Goal: Task Accomplishment & Management: Complete application form

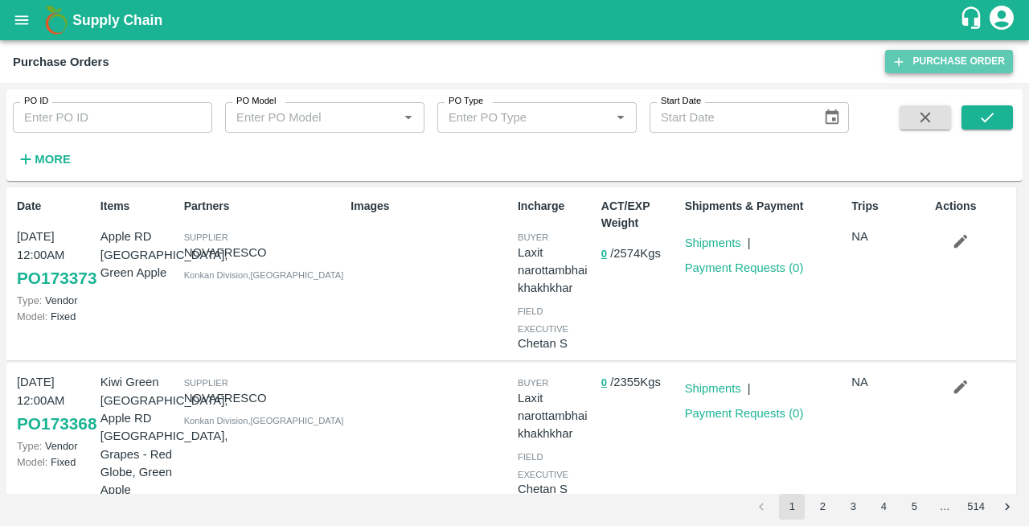
click at [938, 59] on link "Purchase Order" at bounding box center [949, 61] width 128 height 23
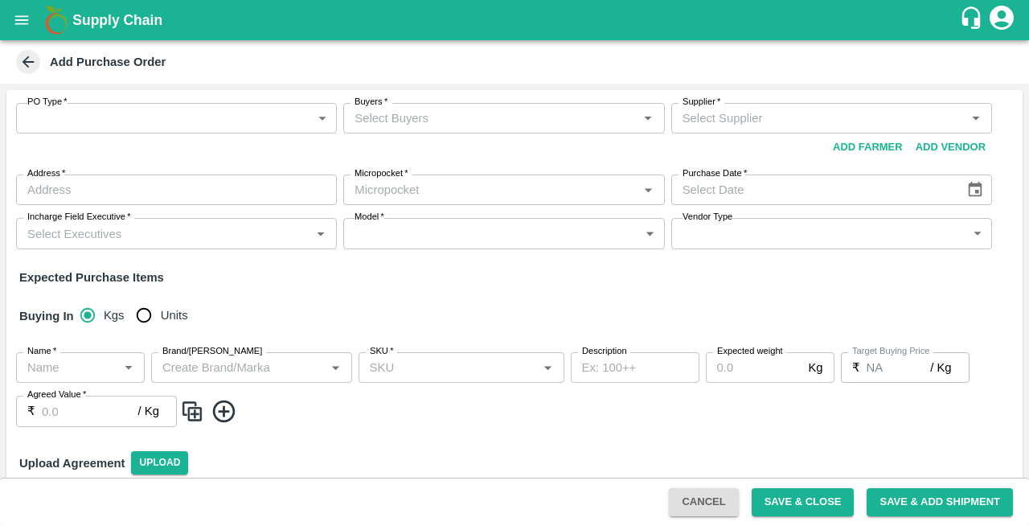
click at [161, 114] on body "Supply Chain Add Purchase Order PO Type   * ​ PO Type Buyers   * Buyers   * Sup…" at bounding box center [514, 263] width 1029 height 526
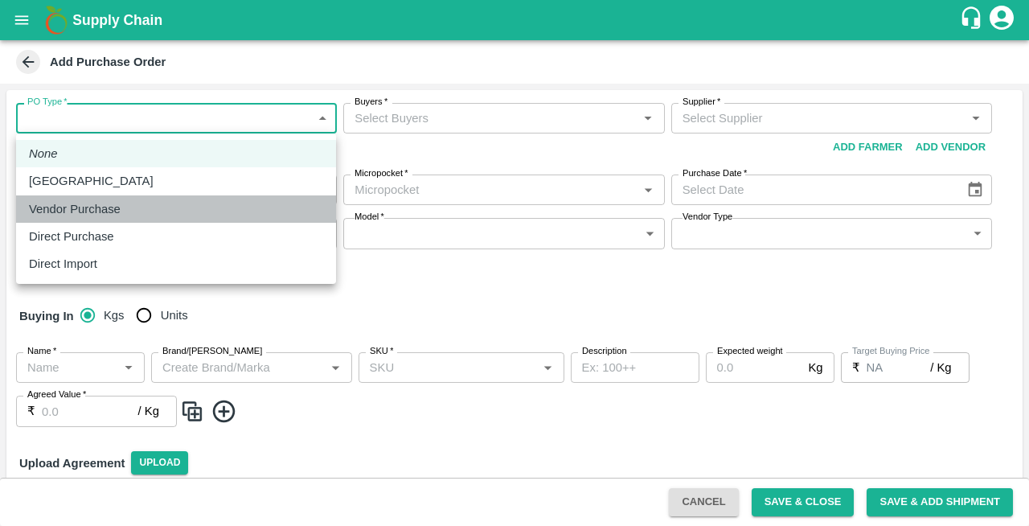
click at [91, 213] on p "Vendor Purchase" at bounding box center [75, 209] width 92 height 18
type input "2"
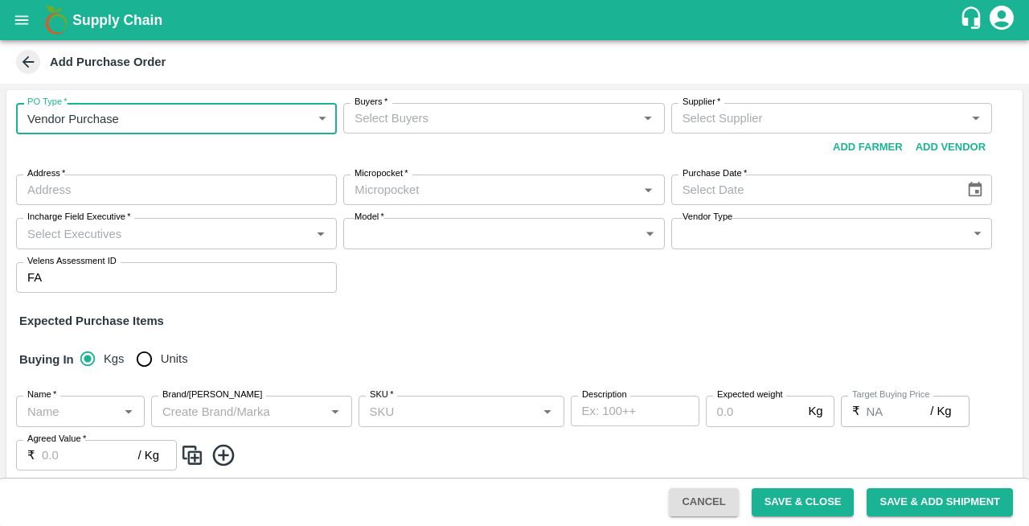
click at [394, 121] on input "Buyers   *" at bounding box center [490, 118] width 284 height 21
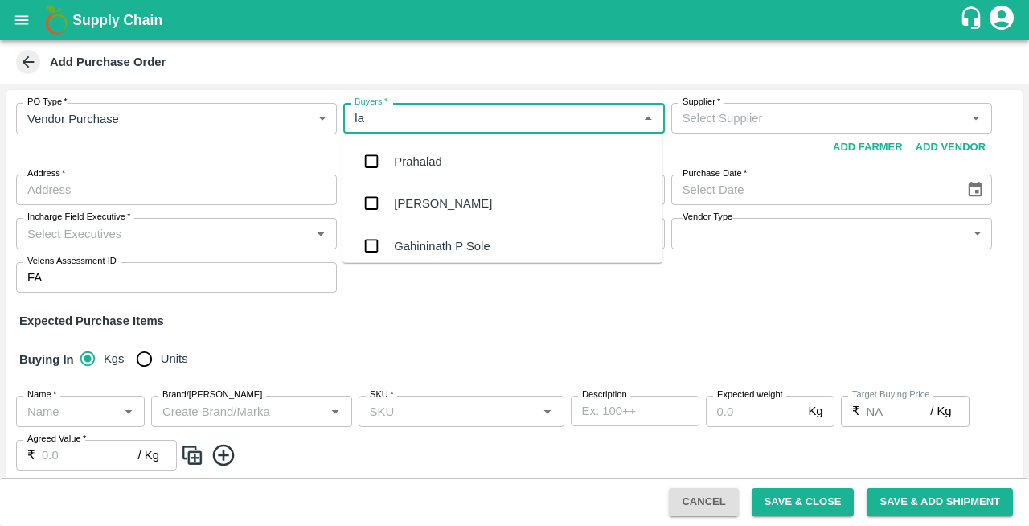
type input "lax"
click at [428, 241] on div "Laxit narottambhai khakhkhar" at bounding box center [472, 245] width 157 height 18
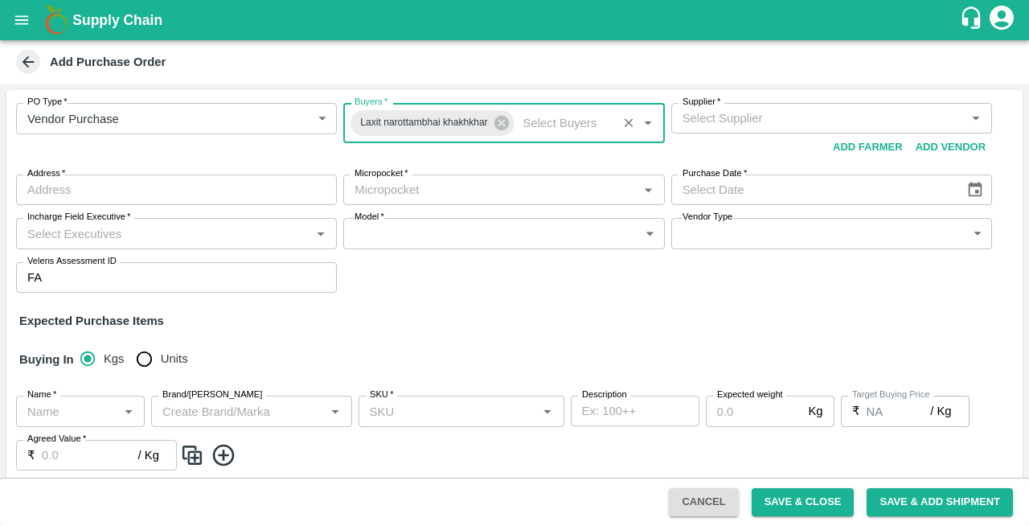
click at [758, 118] on input "Supplier   *" at bounding box center [818, 118] width 284 height 21
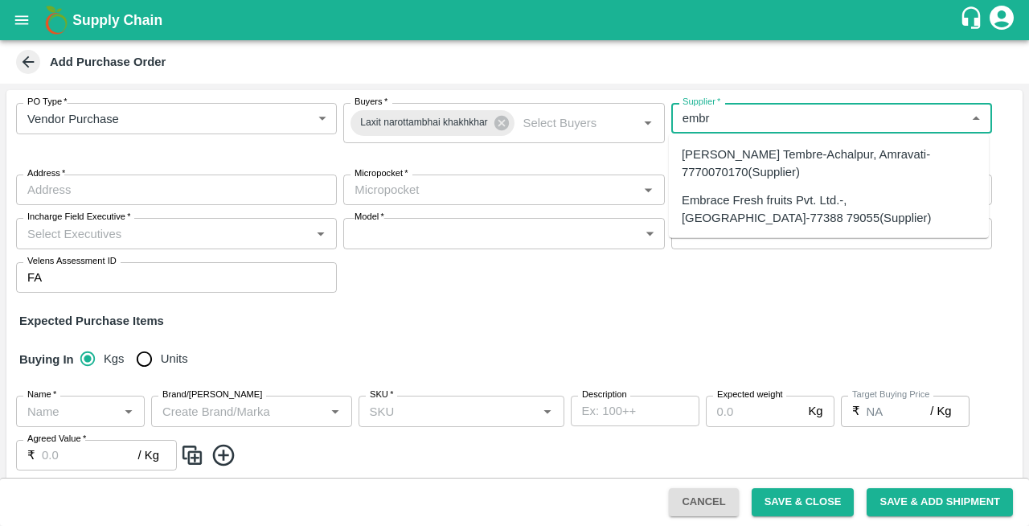
click at [734, 200] on div "Embrace Fresh fruits Pvt. Ltd.-, [GEOGRAPHIC_DATA]-77388 79055(Supplier)" at bounding box center [828, 208] width 294 height 36
type input "Embrace Fresh fruits Pvt. Ltd.-, [GEOGRAPHIC_DATA]-77388 79055(Supplier)"
type input ", [GEOGRAPHIC_DATA], , [GEOGRAPHIC_DATA]"
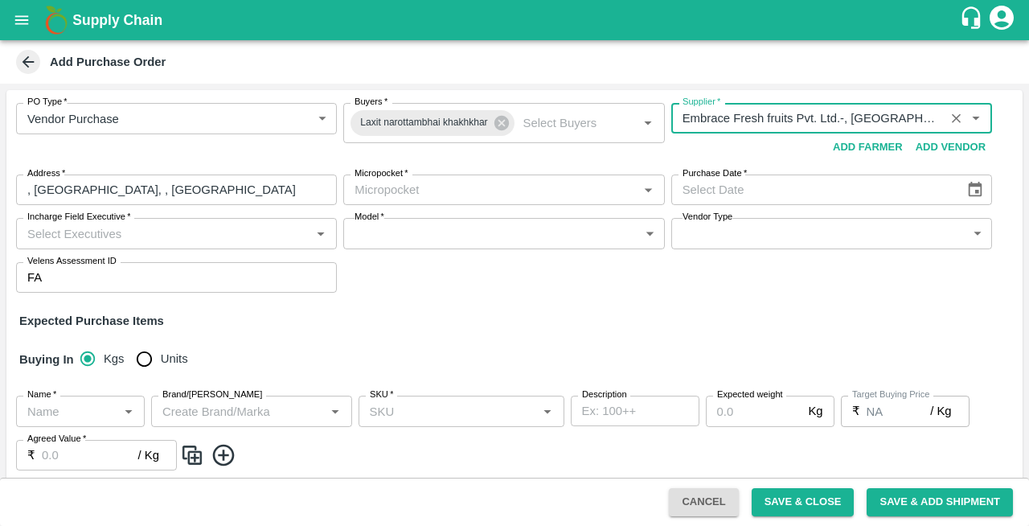
type input "Embrace Fresh fruits Pvt. Ltd.-, [GEOGRAPHIC_DATA]-77388 79055(Supplier)"
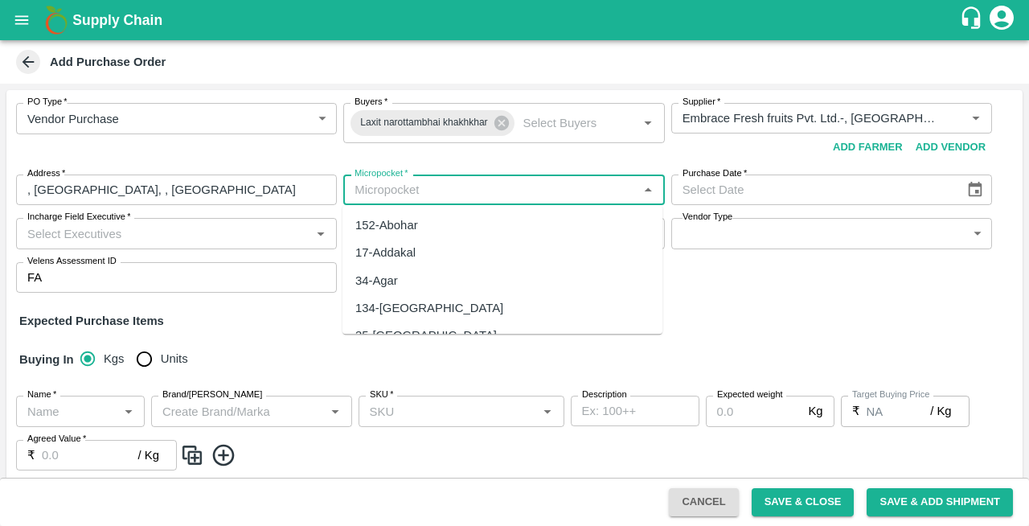
click at [423, 194] on input "Micropocket   *" at bounding box center [490, 189] width 284 height 21
type input "m"
click at [387, 225] on div "134-[GEOGRAPHIC_DATA]" at bounding box center [429, 225] width 148 height 18
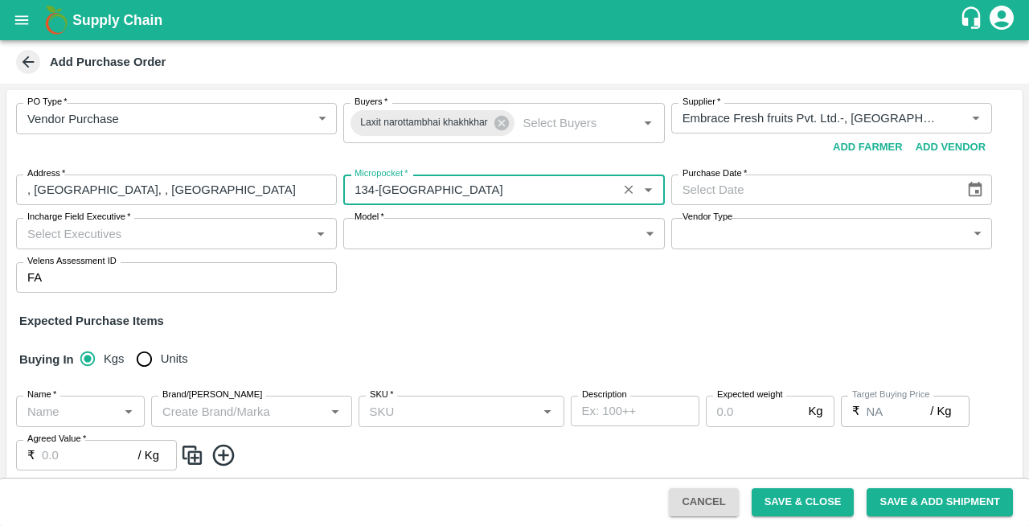
type input "134-[GEOGRAPHIC_DATA]"
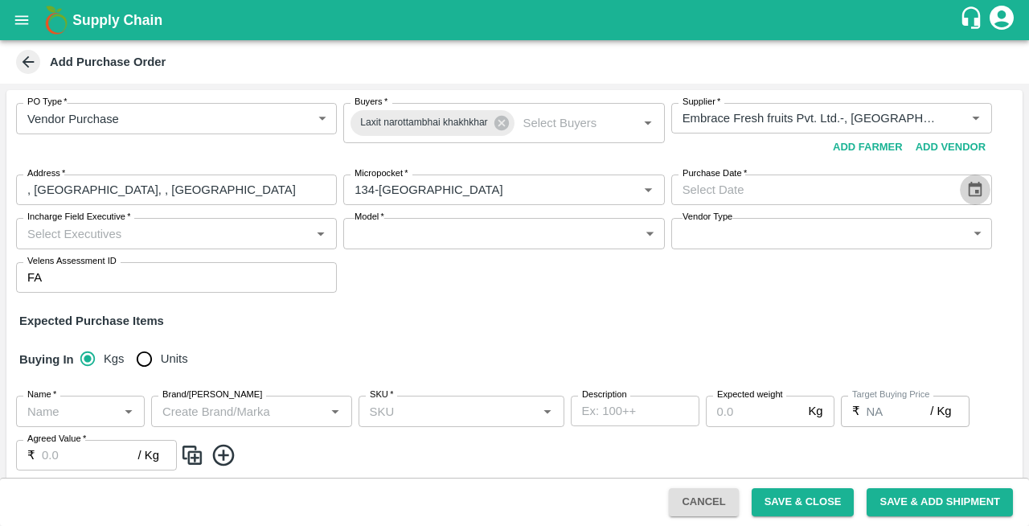
click at [970, 191] on icon "Choose date" at bounding box center [975, 190] width 18 height 18
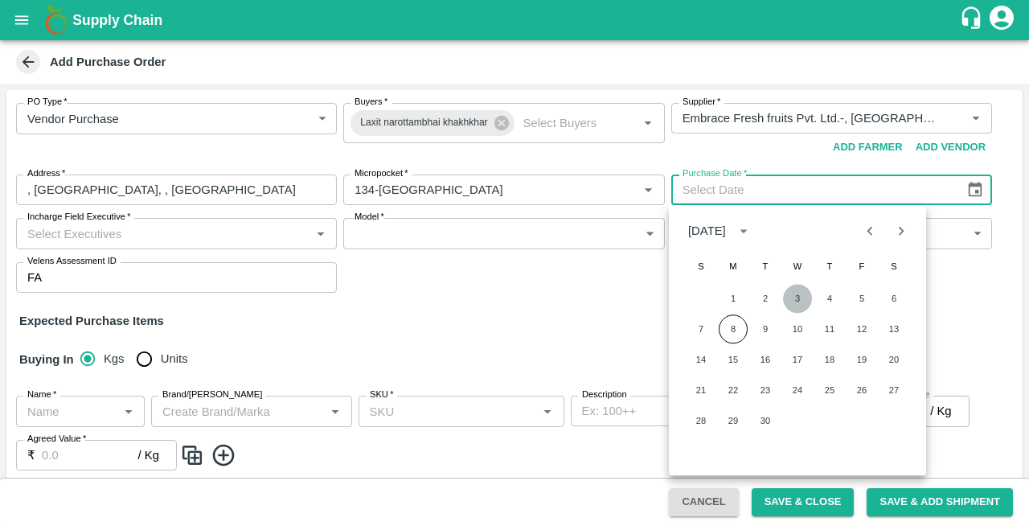
click at [798, 297] on button "3" at bounding box center [797, 298] width 29 height 29
type input "[DATE]"
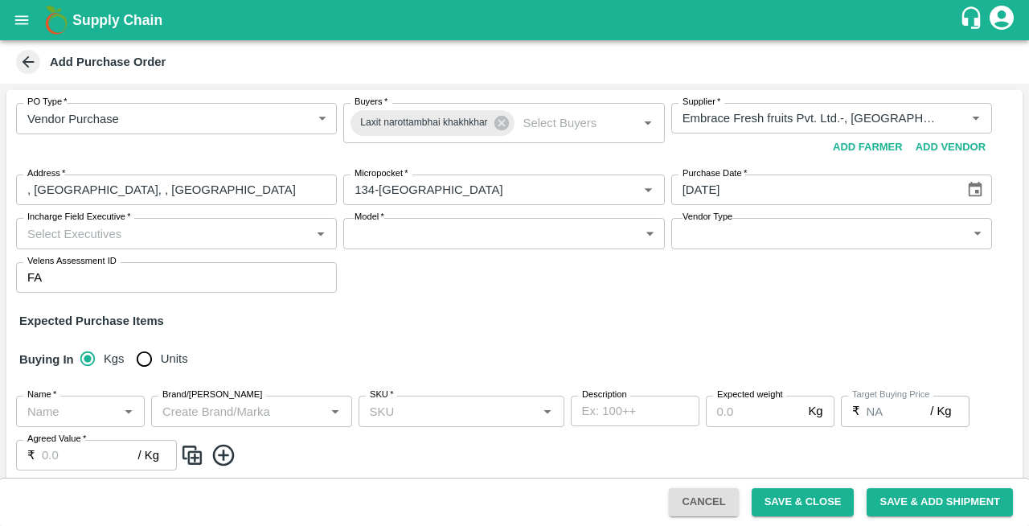
click at [141, 228] on input "Incharge Field Executive   *" at bounding box center [163, 233] width 284 height 21
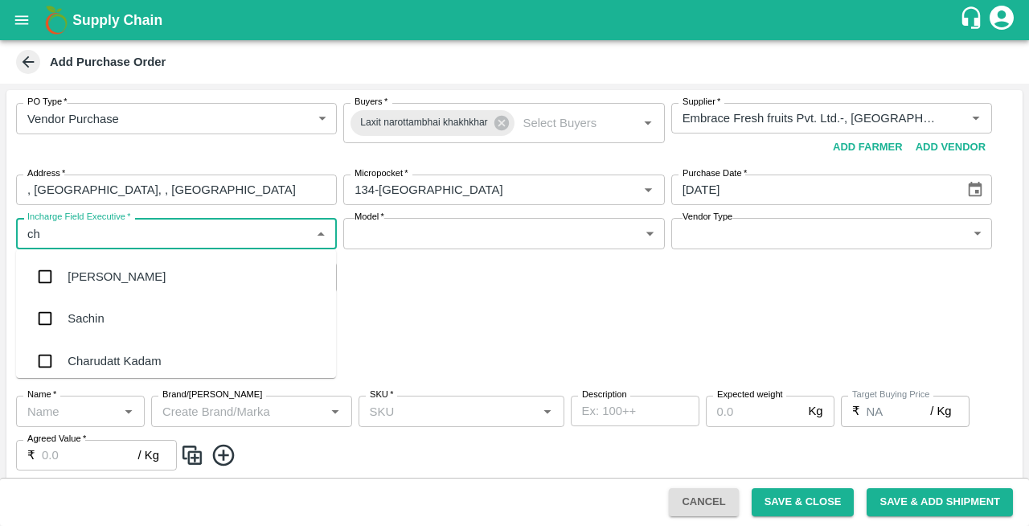
type input "che"
click at [105, 314] on div "Chetan S" at bounding box center [93, 318] width 50 height 18
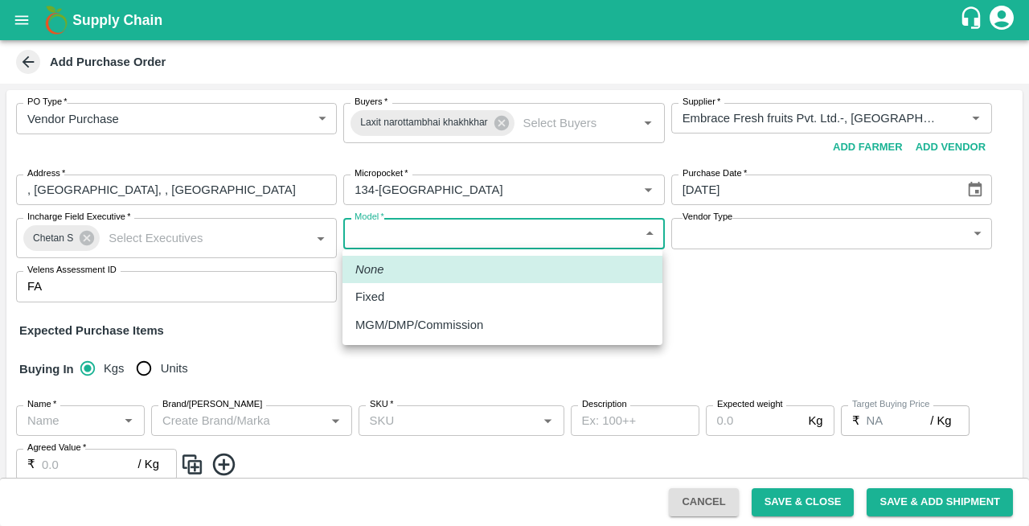
click at [415, 236] on body "Supply Chain Add Purchase Order PO Type   * Vendor Purchase 2 PO Type Buyers   …" at bounding box center [514, 263] width 1029 height 526
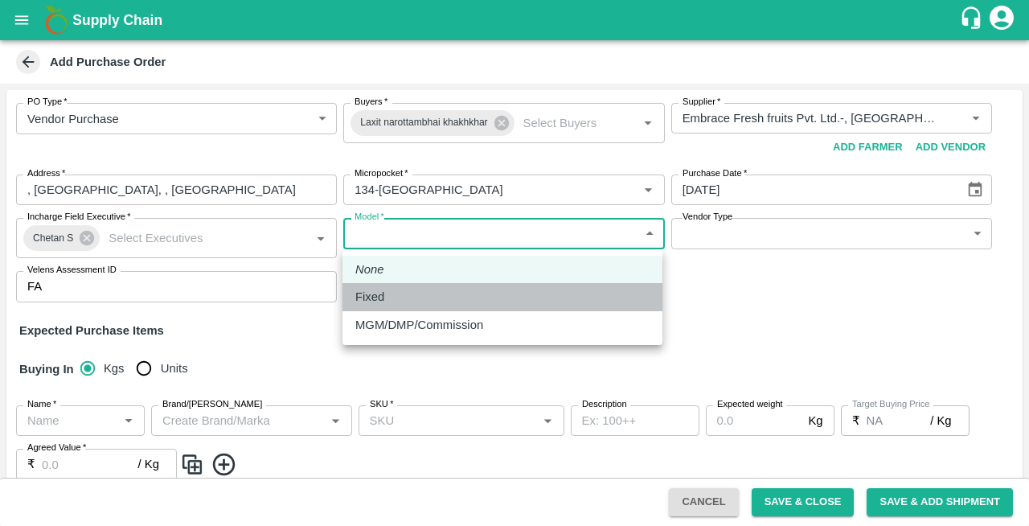
click at [381, 297] on p "Fixed" at bounding box center [369, 297] width 29 height 18
type input "Fixed"
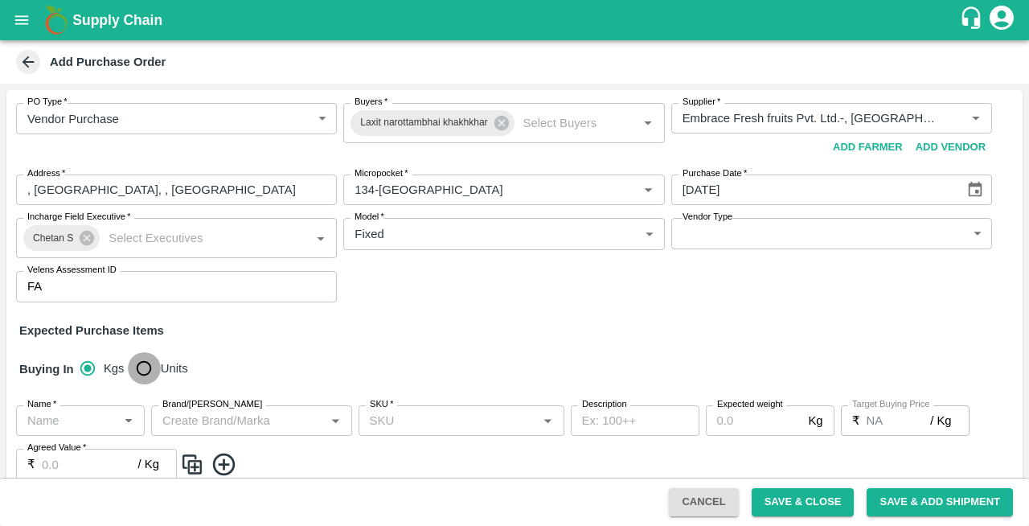
click at [146, 371] on input "Units" at bounding box center [144, 368] width 32 height 32
radio input "true"
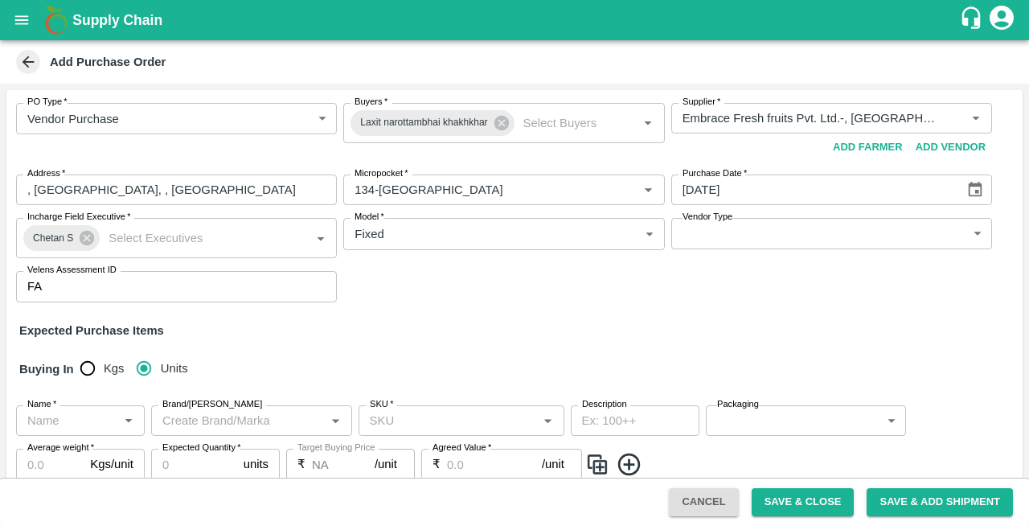
scroll to position [71, 0]
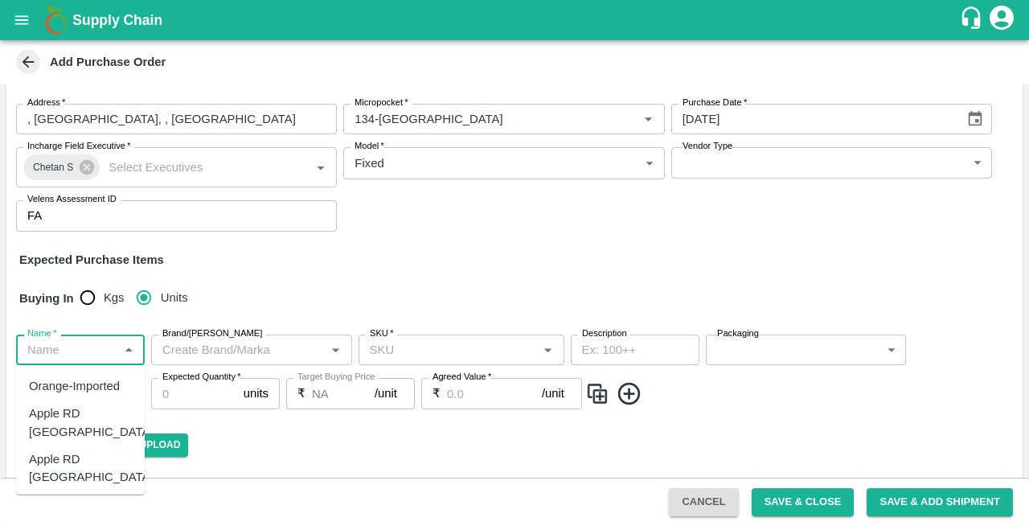
click at [57, 347] on input "Name   *" at bounding box center [67, 349] width 92 height 21
click at [76, 495] on div "Plum [GEOGRAPHIC_DATA]" at bounding box center [91, 513] width 125 height 36
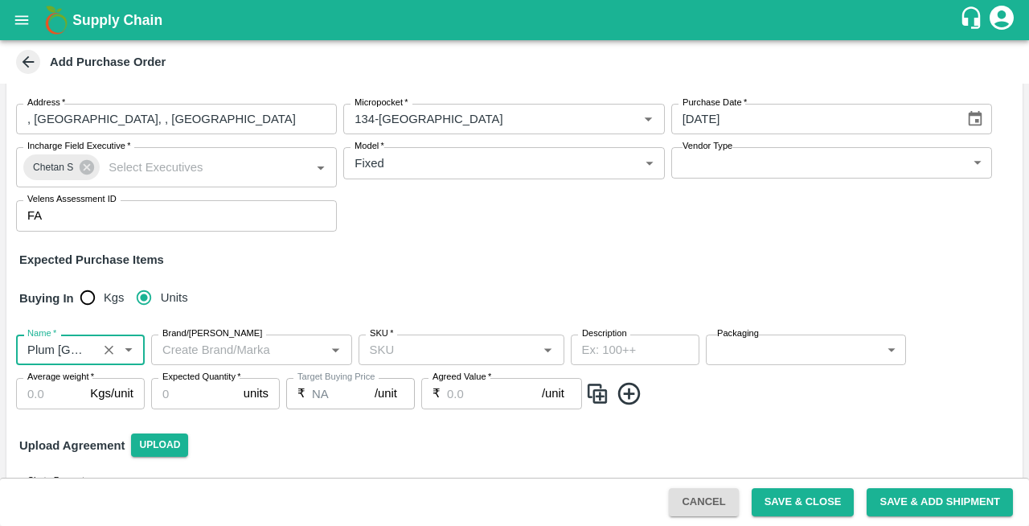
type input "Plum [GEOGRAPHIC_DATA]"
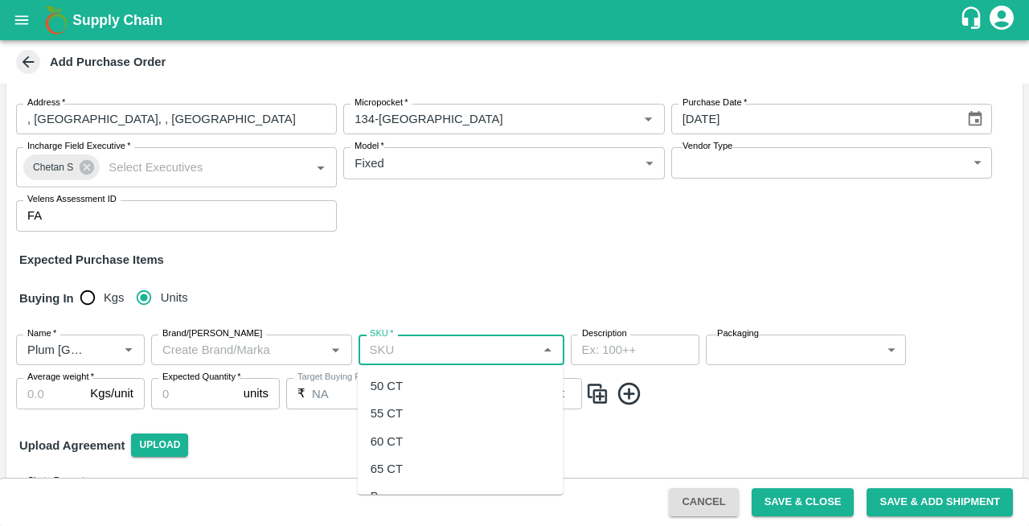
click at [403, 350] on input "SKU   *" at bounding box center [448, 349] width 170 height 21
click at [383, 384] on div "50 CT" at bounding box center [386, 386] width 32 height 18
type input "50 CT"
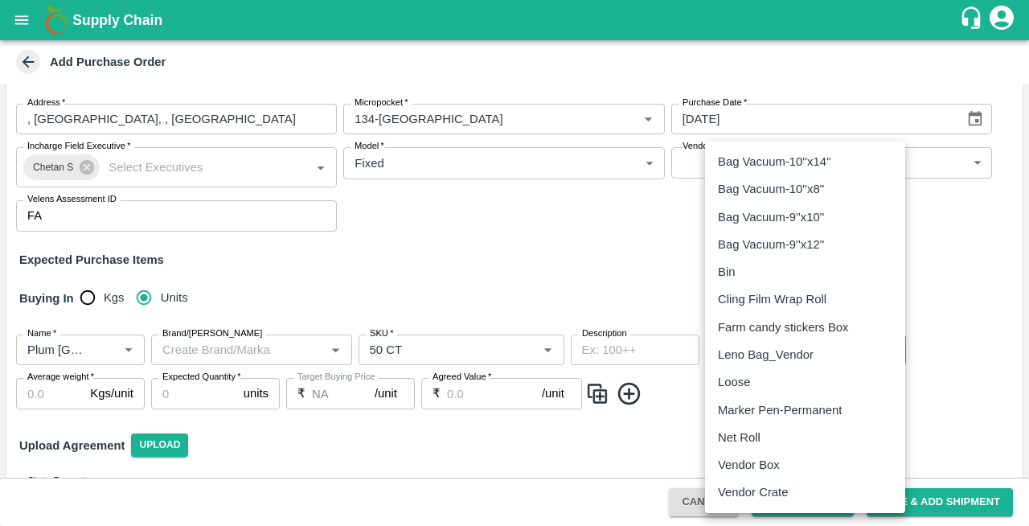
click at [809, 354] on body "Supply Chain Add Purchase Order PO Type   * Vendor Purchase 2 PO Type Buyers   …" at bounding box center [514, 263] width 1029 height 526
click at [757, 460] on p "Vendor Box" at bounding box center [749, 465] width 62 height 18
type input "276"
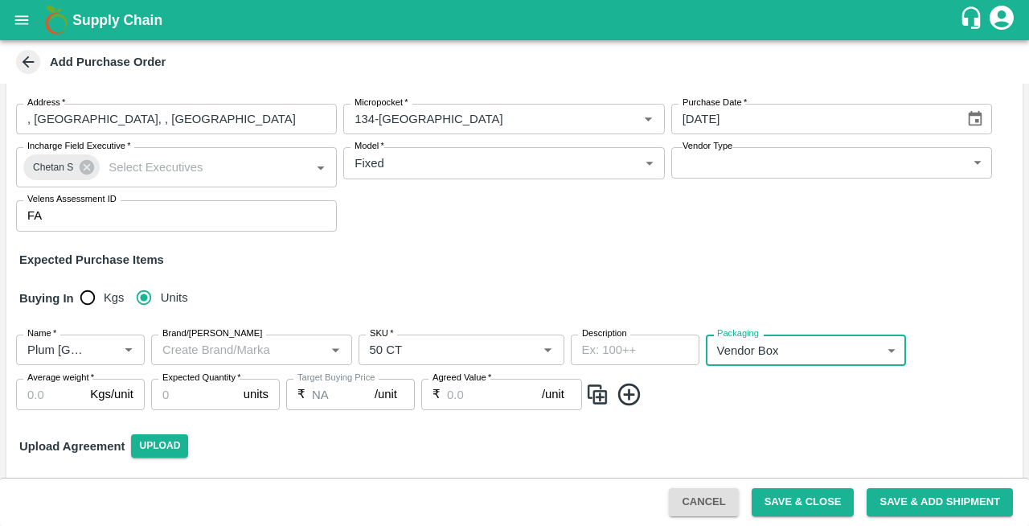
scroll to position [125, 0]
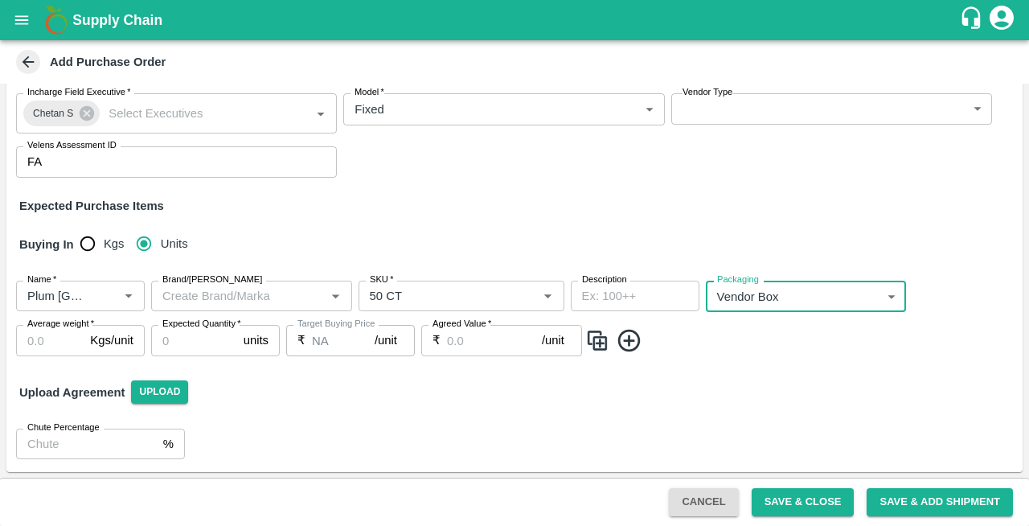
click at [38, 337] on input "Average weight   *" at bounding box center [50, 340] width 68 height 31
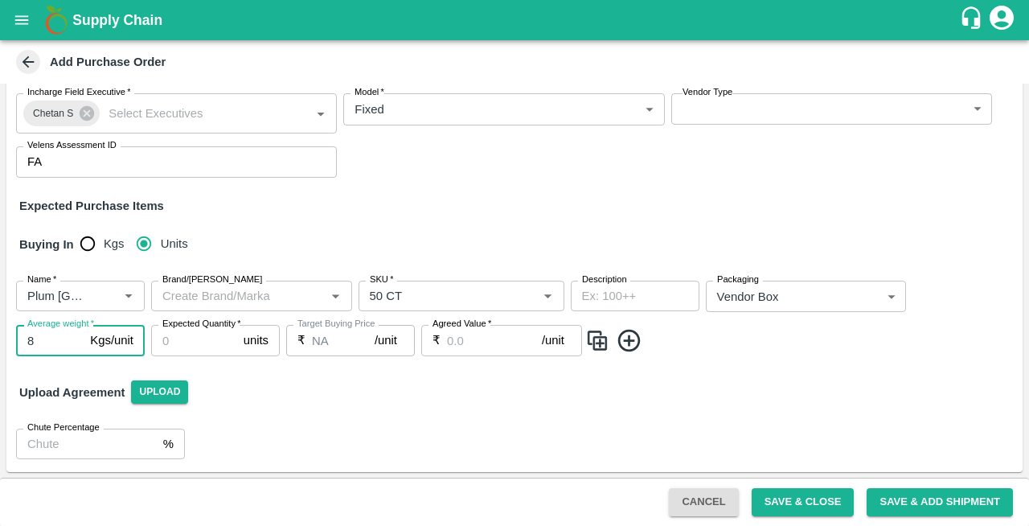
type input "8"
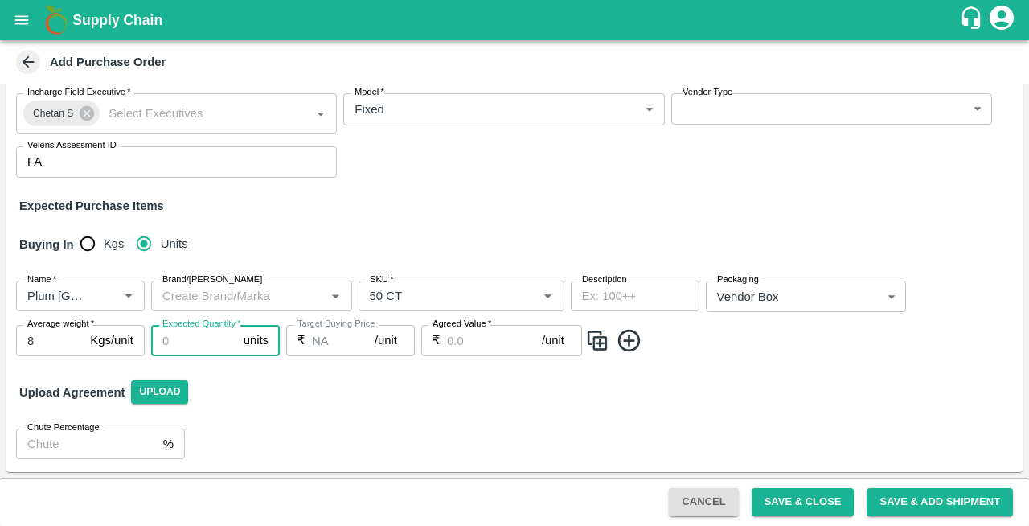
click at [174, 331] on input "Expected Quantity   *" at bounding box center [194, 340] width 86 height 31
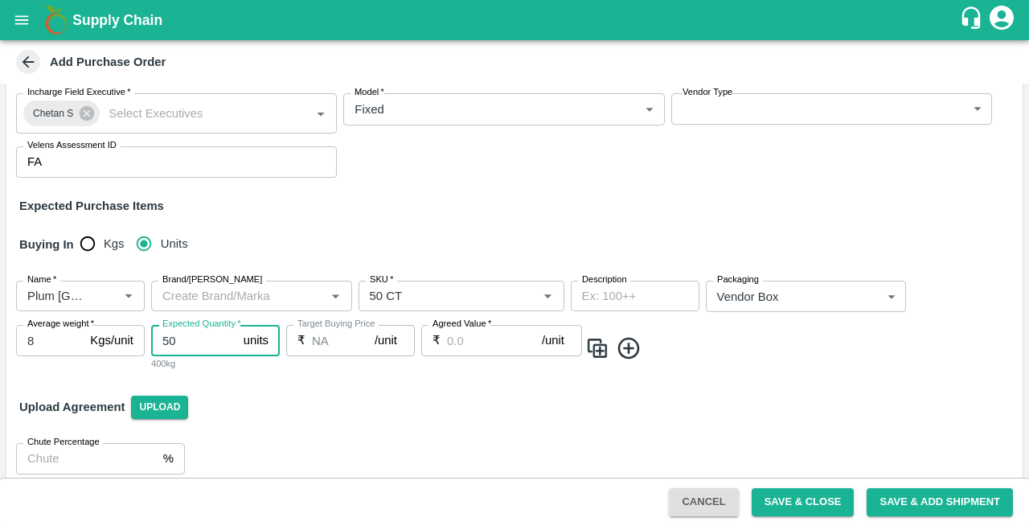
type input "50"
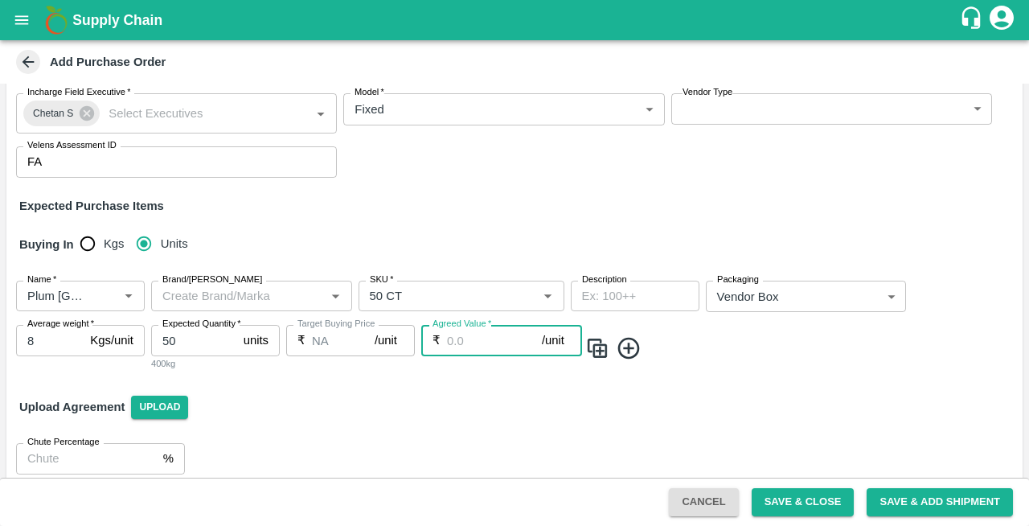
click at [461, 343] on input "Agreed Value   *" at bounding box center [494, 340] width 95 height 31
type input "1050"
click at [627, 348] on icon at bounding box center [629, 348] width 22 height 22
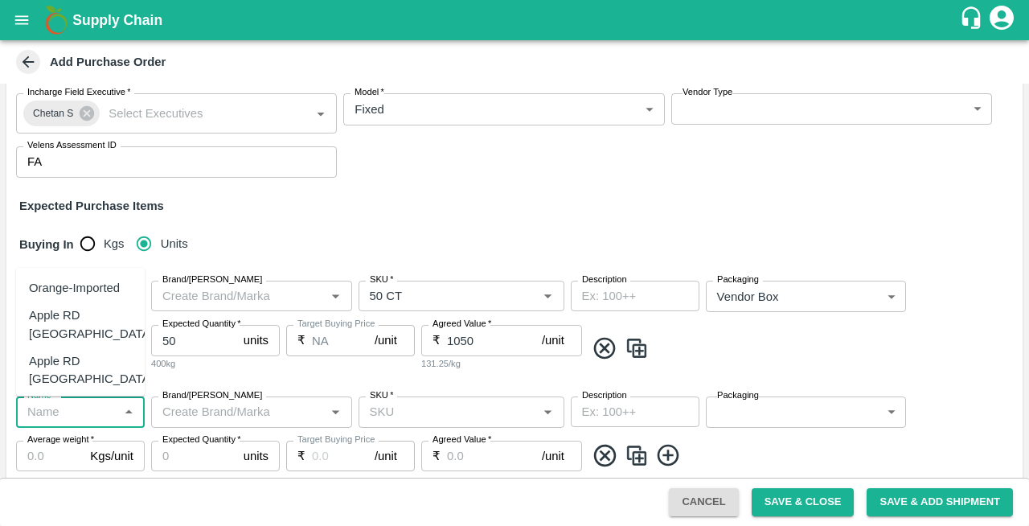
click at [55, 419] on input "Name   *" at bounding box center [67, 411] width 92 height 21
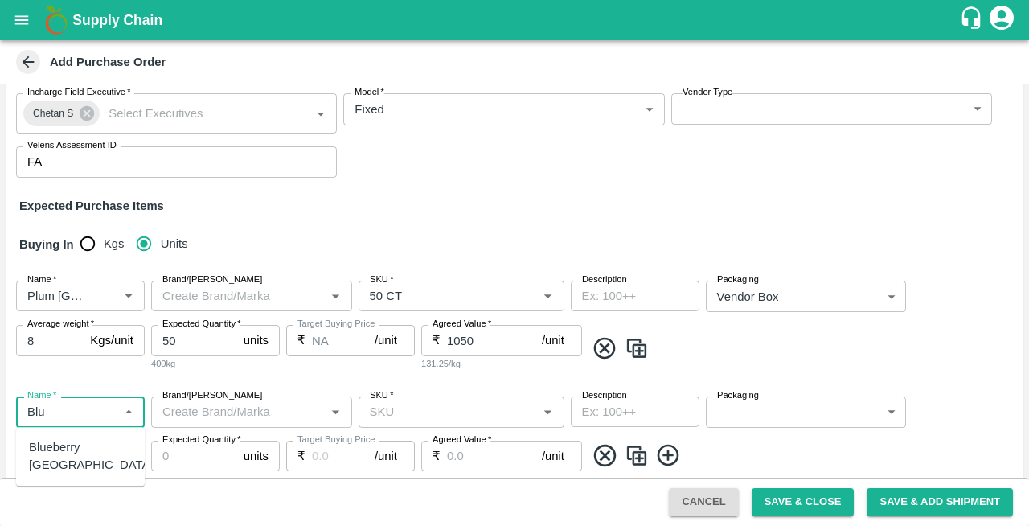
click at [65, 452] on div "Blueberry [GEOGRAPHIC_DATA]" at bounding box center [91, 456] width 125 height 36
type input "Blueberry [GEOGRAPHIC_DATA]"
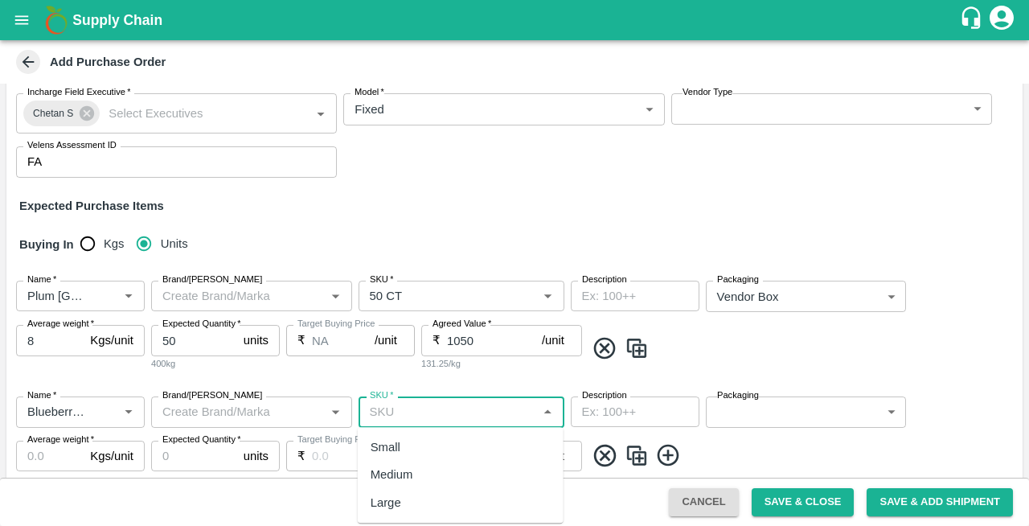
click at [423, 415] on input "SKU   *" at bounding box center [448, 411] width 170 height 21
click at [399, 472] on div "Medium" at bounding box center [391, 475] width 43 height 18
type input "Medium"
type input "NA"
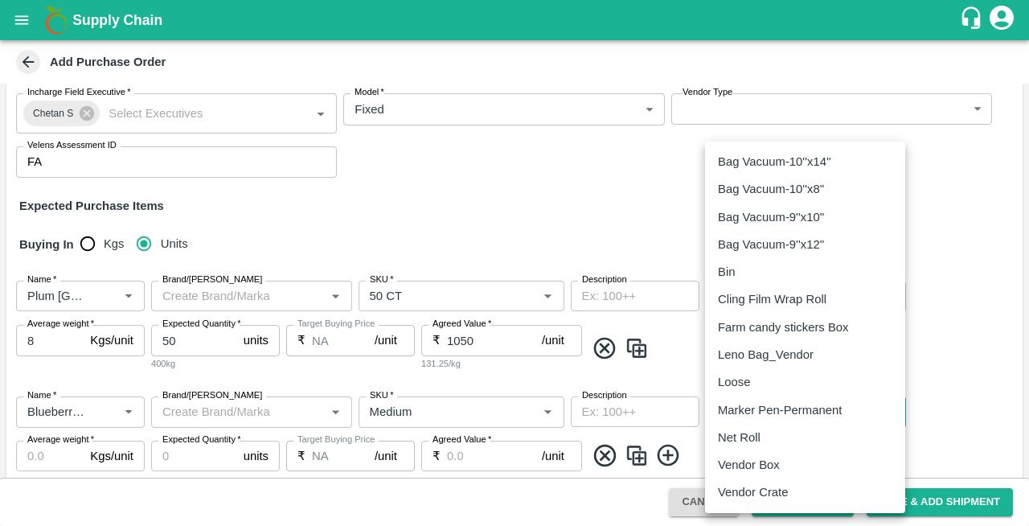
click at [773, 407] on body "Supply Chain Add Purchase Order PO Type   * Vendor Purchase 2 PO Type Buyers   …" at bounding box center [514, 263] width 1029 height 526
click at [752, 460] on p "Vendor Box" at bounding box center [749, 465] width 62 height 18
type input "276"
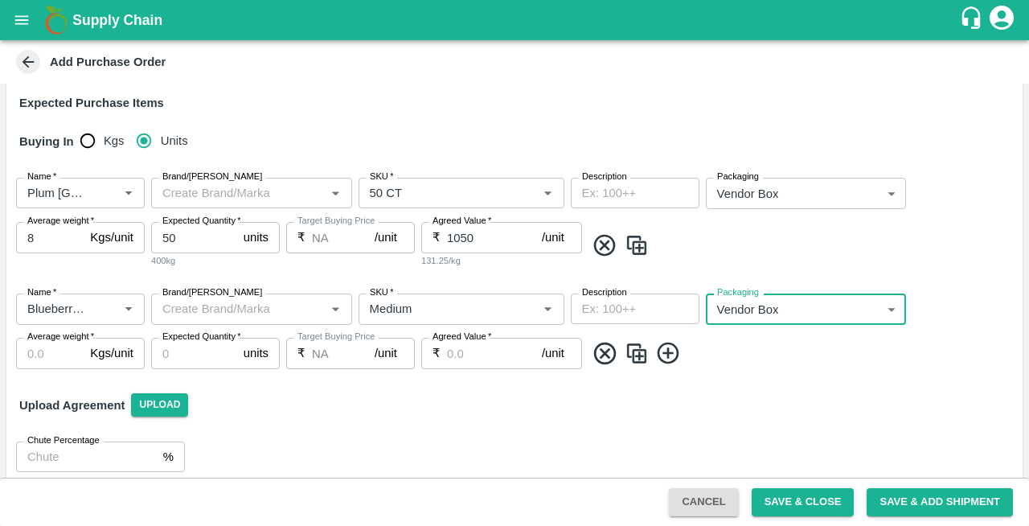
scroll to position [228, 0]
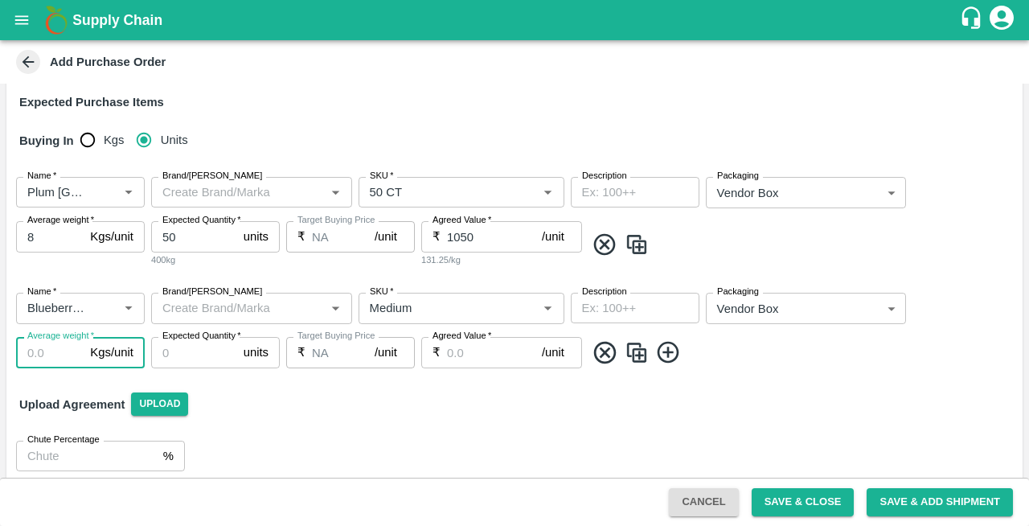
click at [47, 353] on input "Average weight   *" at bounding box center [50, 352] width 68 height 31
type input "1.5"
click at [176, 348] on input "Expected Quantity   *" at bounding box center [194, 352] width 86 height 31
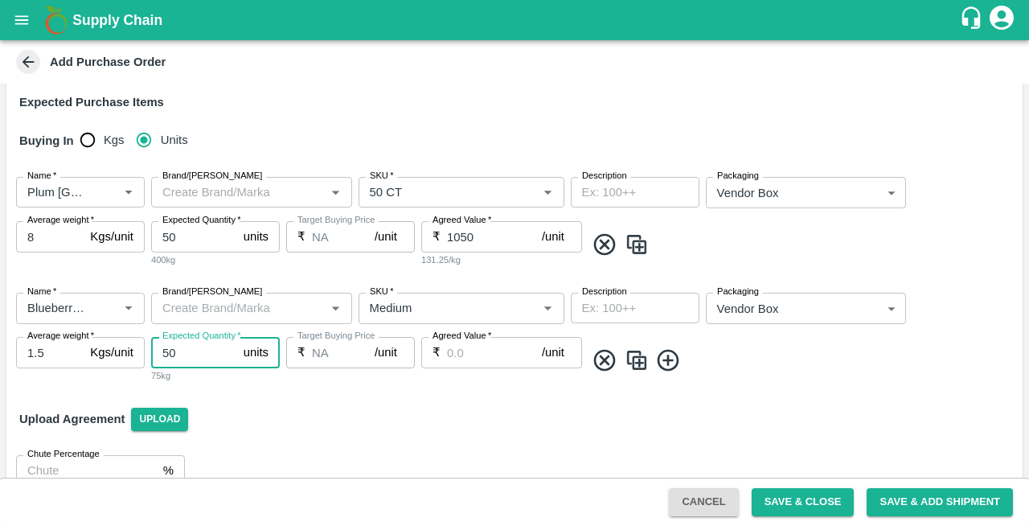
type input "50"
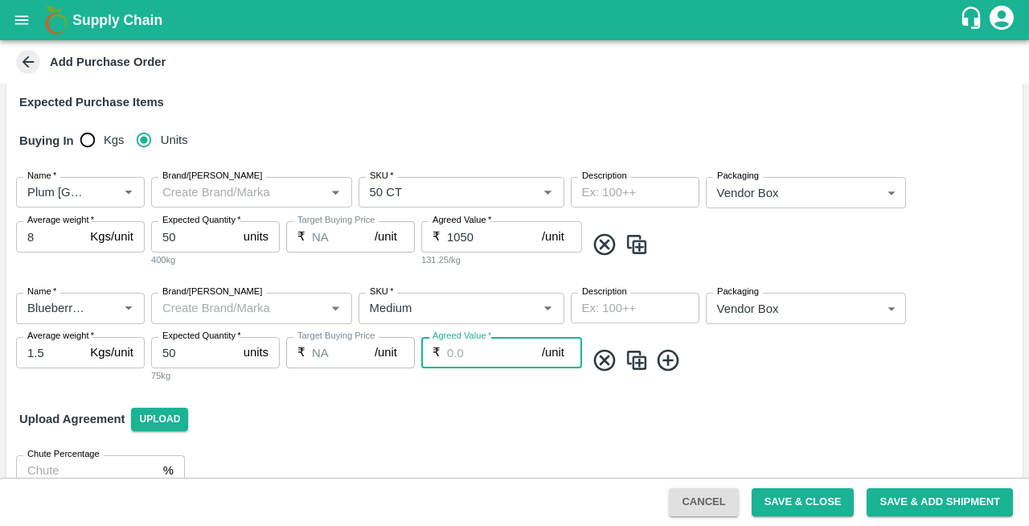
click at [477, 357] on input "Agreed Value   *" at bounding box center [494, 352] width 95 height 31
type input "1300"
click at [671, 365] on icon at bounding box center [668, 360] width 27 height 27
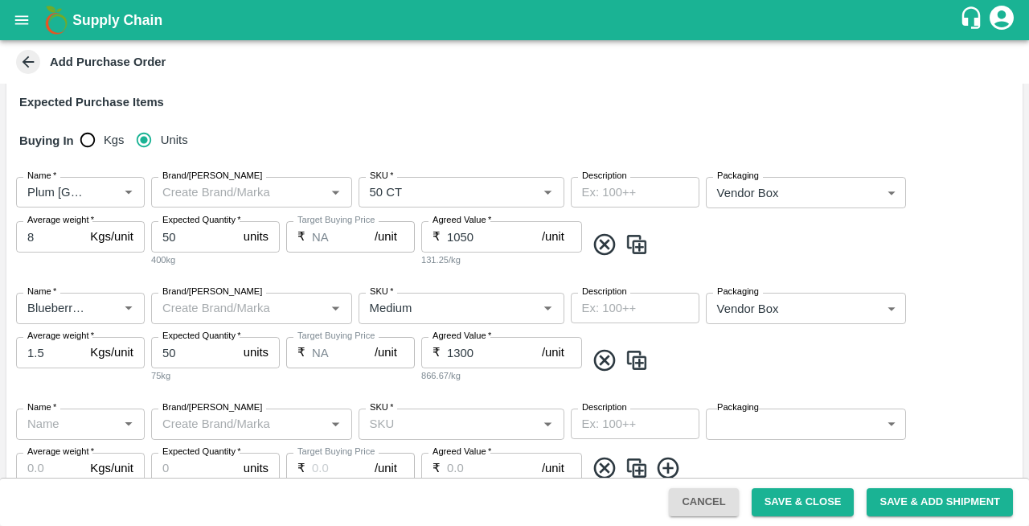
scroll to position [355, 0]
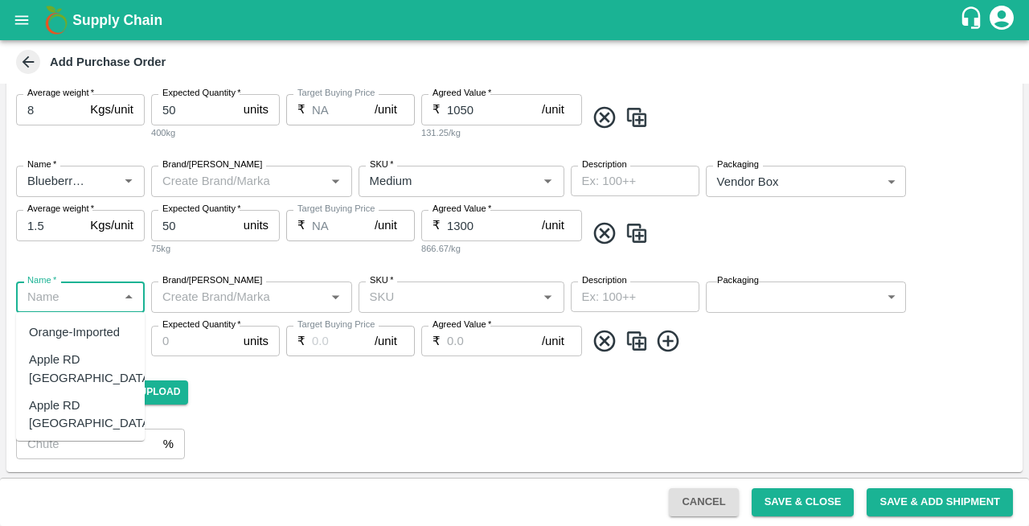
click at [47, 300] on input "Name   *" at bounding box center [67, 296] width 92 height 21
click at [68, 381] on div "Grapefruit Imported" at bounding box center [80, 387] width 103 height 36
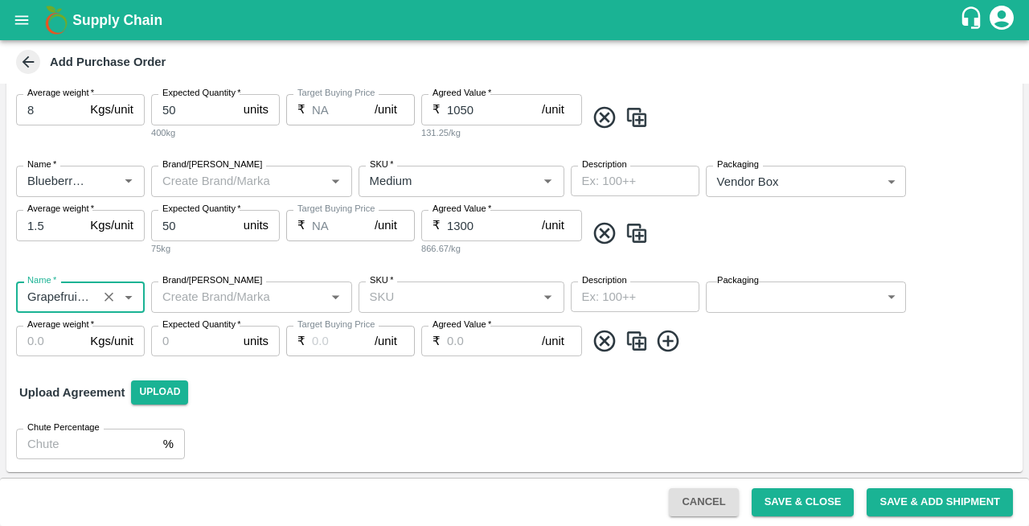
type input "Grapefruit Imported"
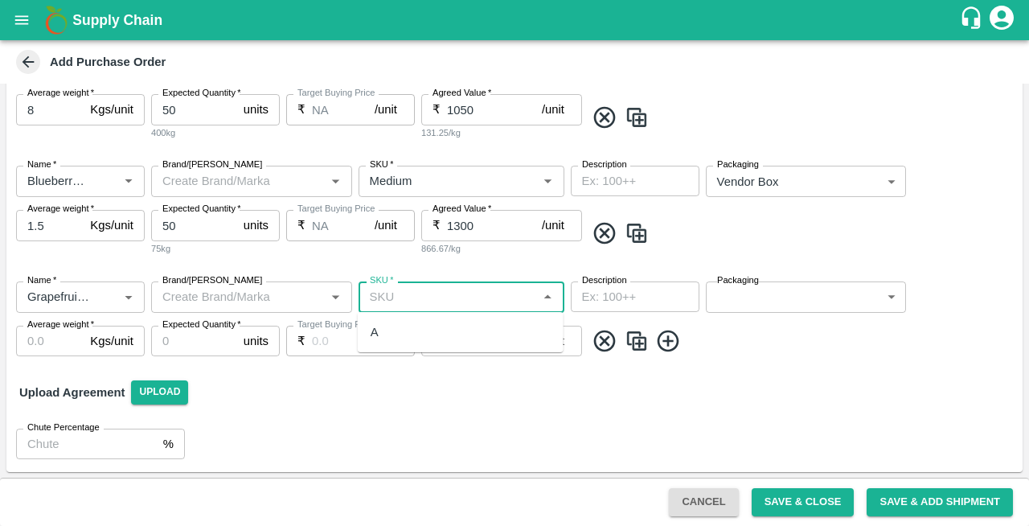
click at [450, 294] on input "SKU   *" at bounding box center [448, 296] width 170 height 21
click at [392, 337] on div "A" at bounding box center [461, 331] width 206 height 27
type input "A"
type input "NA"
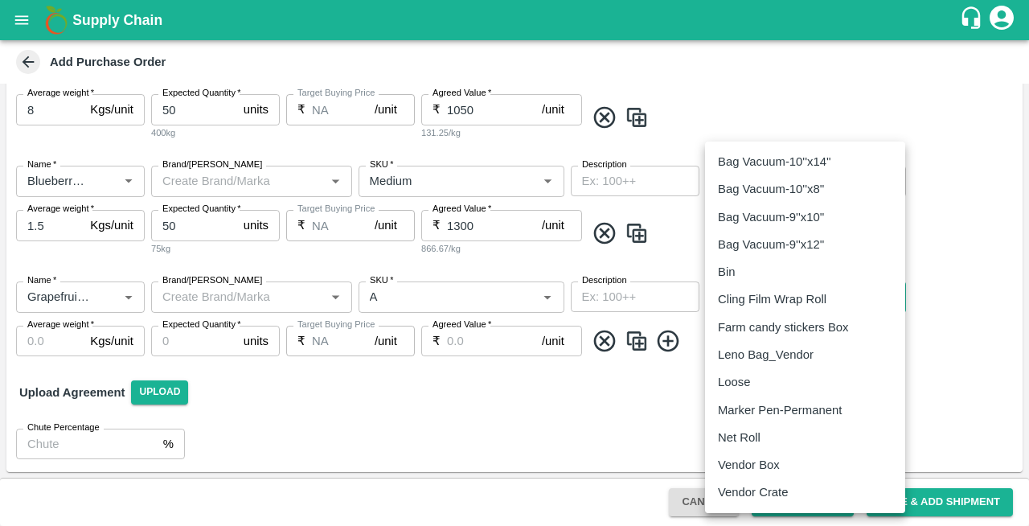
click at [741, 300] on body "Supply Chain Add Purchase Order PO Type   * Vendor Purchase 2 PO Type Buyers   …" at bounding box center [514, 263] width 1029 height 526
click at [738, 461] on p "Vendor Box" at bounding box center [749, 465] width 62 height 18
type input "276"
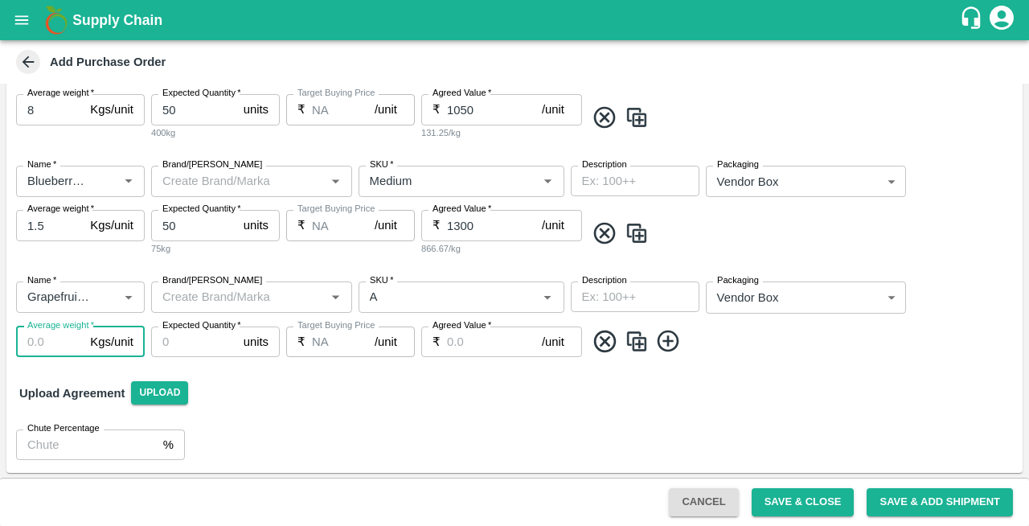
click at [31, 338] on input "Average weight   *" at bounding box center [50, 341] width 68 height 31
type input "15"
click at [181, 341] on input "Expected Quantity   *" at bounding box center [194, 341] width 86 height 31
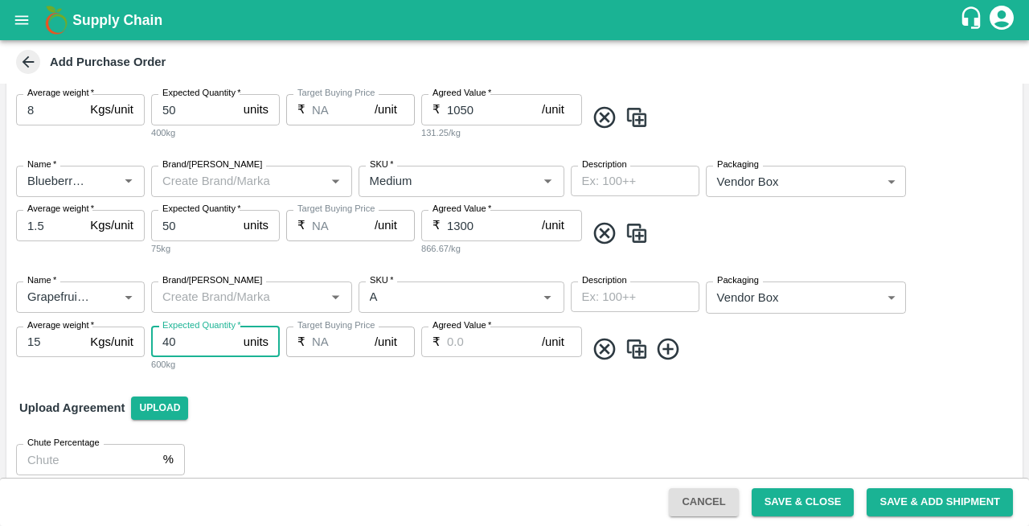
type input "40"
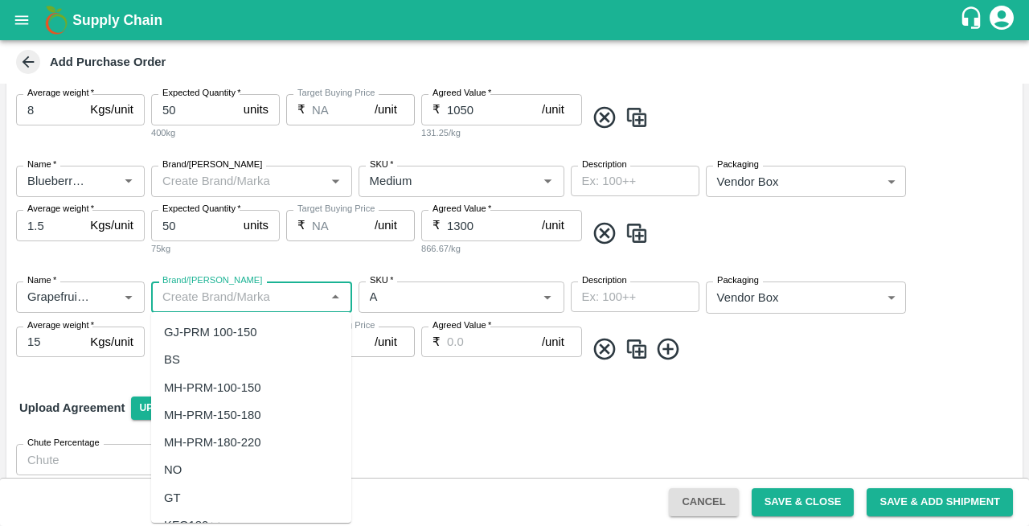
click at [227, 296] on input "Brand/[PERSON_NAME]" at bounding box center [238, 296] width 165 height 21
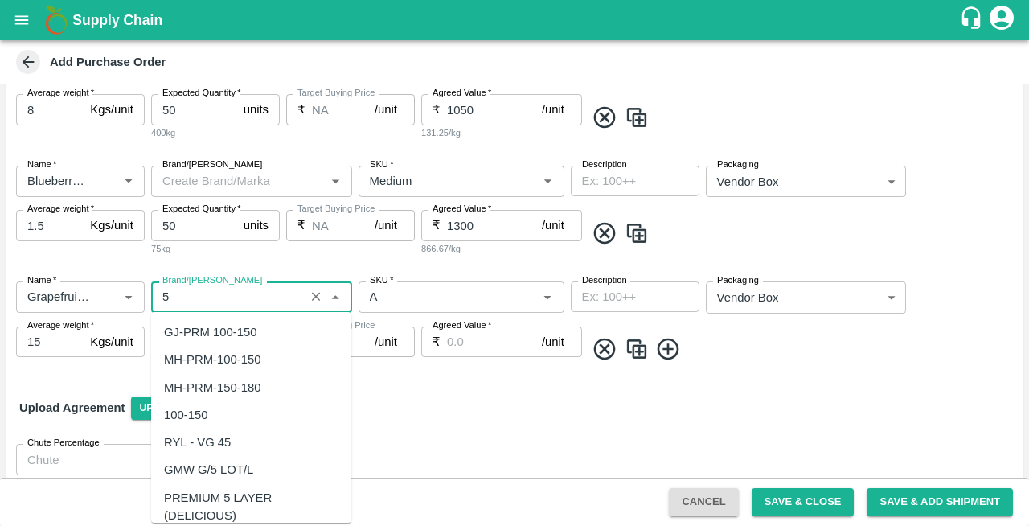
scroll to position [751, 0]
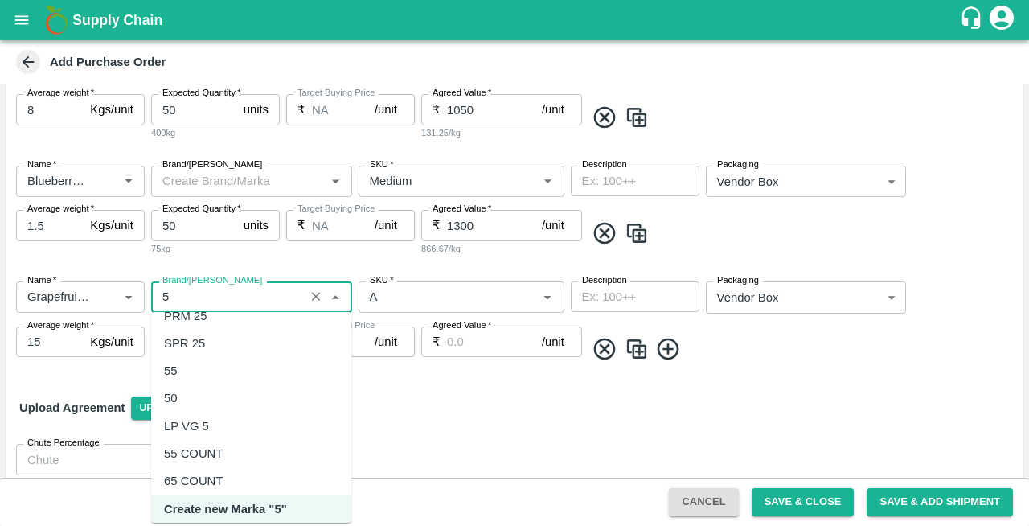
click at [183, 370] on div "55" at bounding box center [251, 370] width 200 height 27
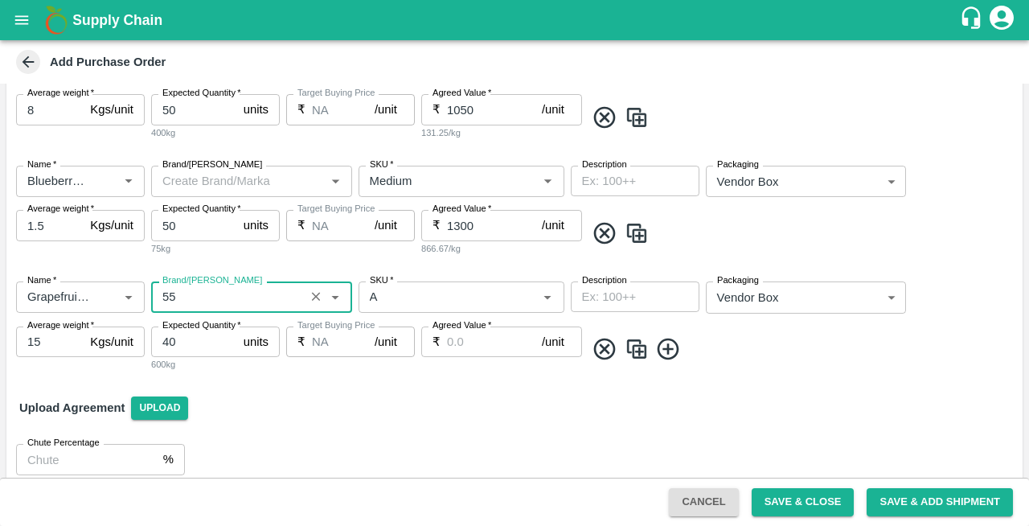
type input "55"
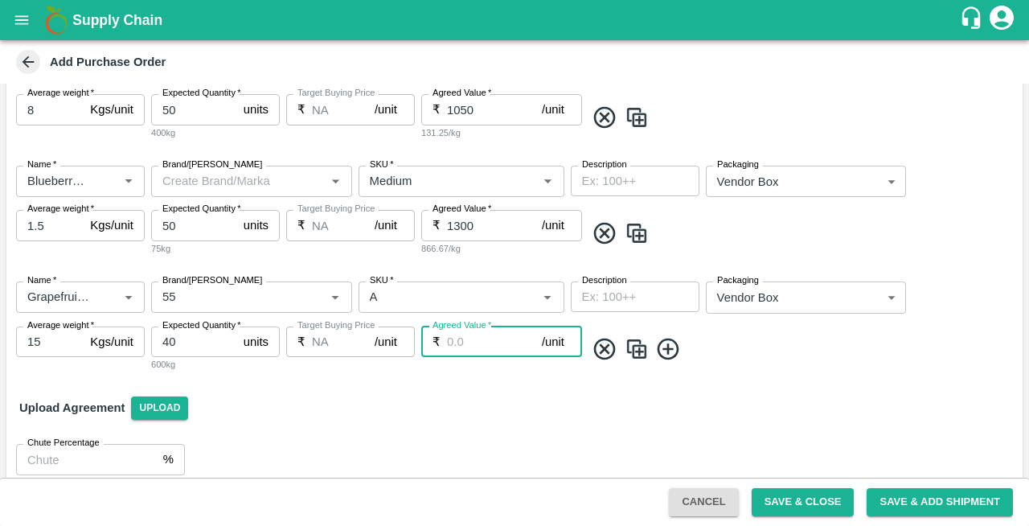
click at [468, 336] on input "Agreed Value   *" at bounding box center [494, 341] width 95 height 31
type input "1480"
click at [667, 350] on icon at bounding box center [668, 349] width 22 height 22
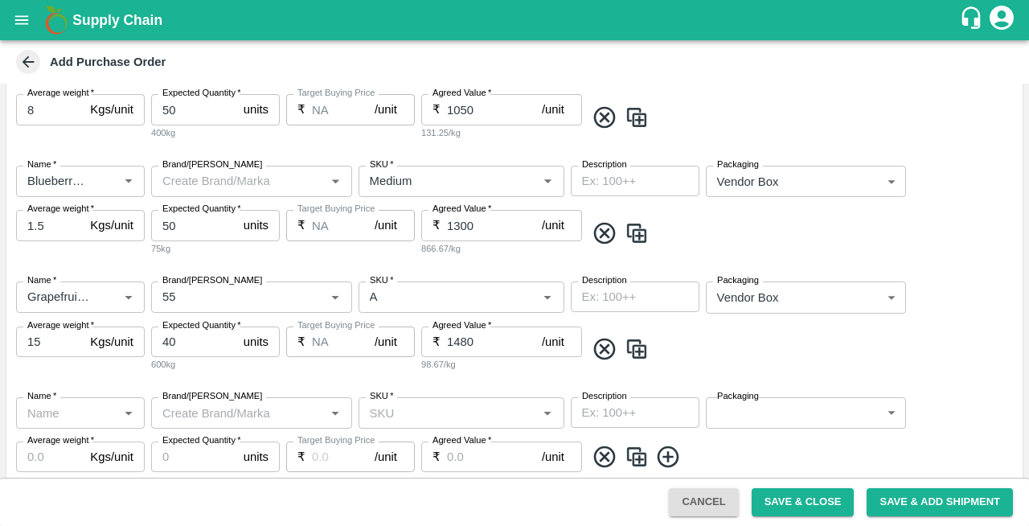
scroll to position [471, 0]
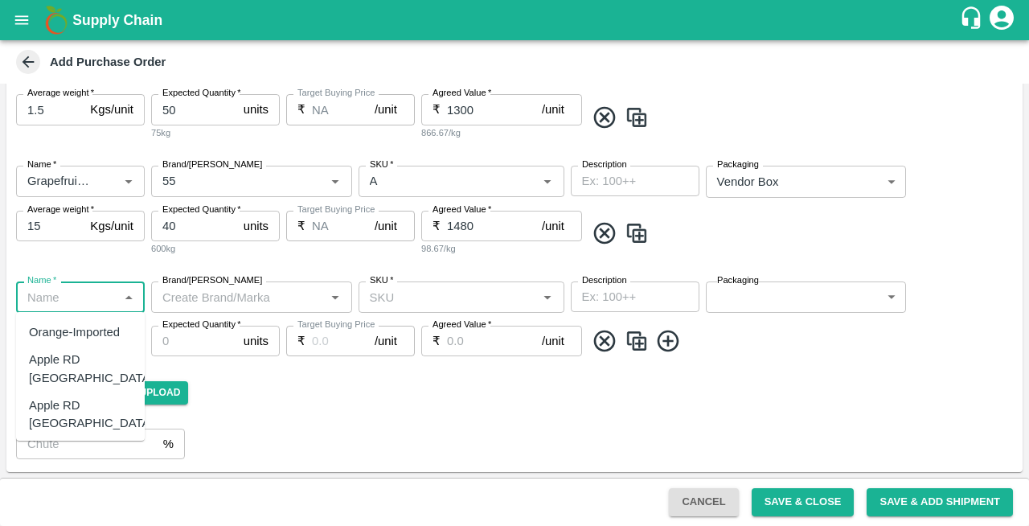
click at [59, 291] on input "Name   *" at bounding box center [67, 296] width 92 height 21
click at [51, 382] on div "Grapefruit Imported" at bounding box center [80, 387] width 103 height 36
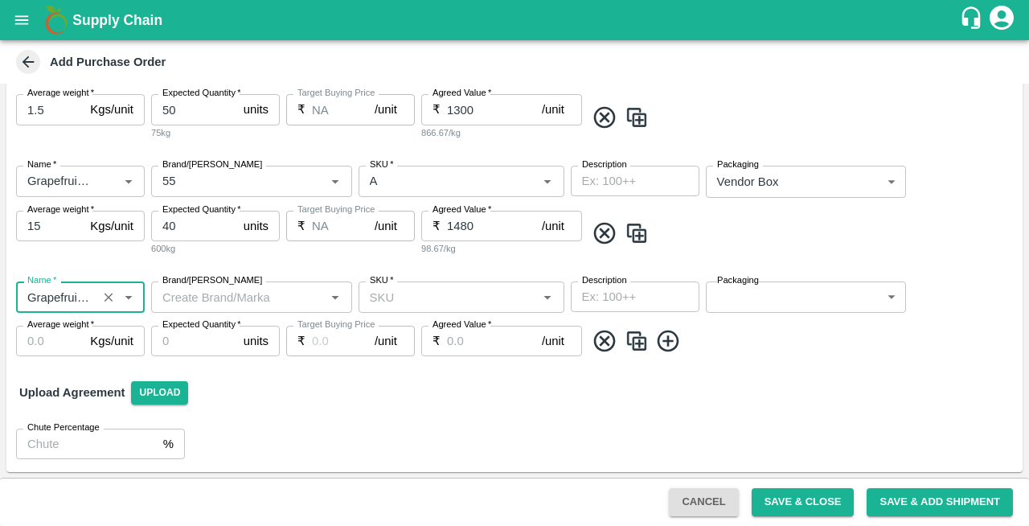
type input "Grapefruit Imported"
click at [224, 293] on input "Brand/[PERSON_NAME]" at bounding box center [238, 296] width 165 height 21
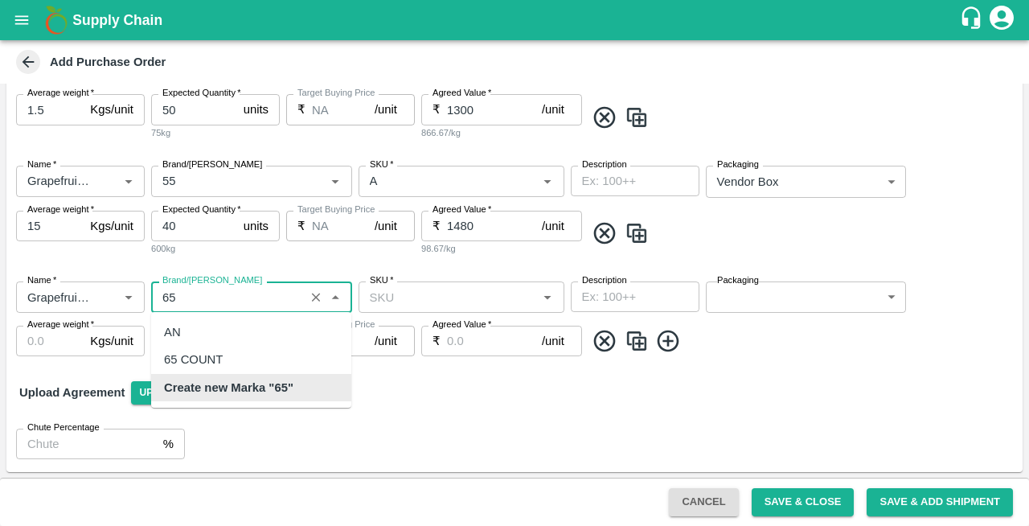
scroll to position [0, 0]
click at [201, 354] on div "65 COUNT" at bounding box center [193, 359] width 59 height 18
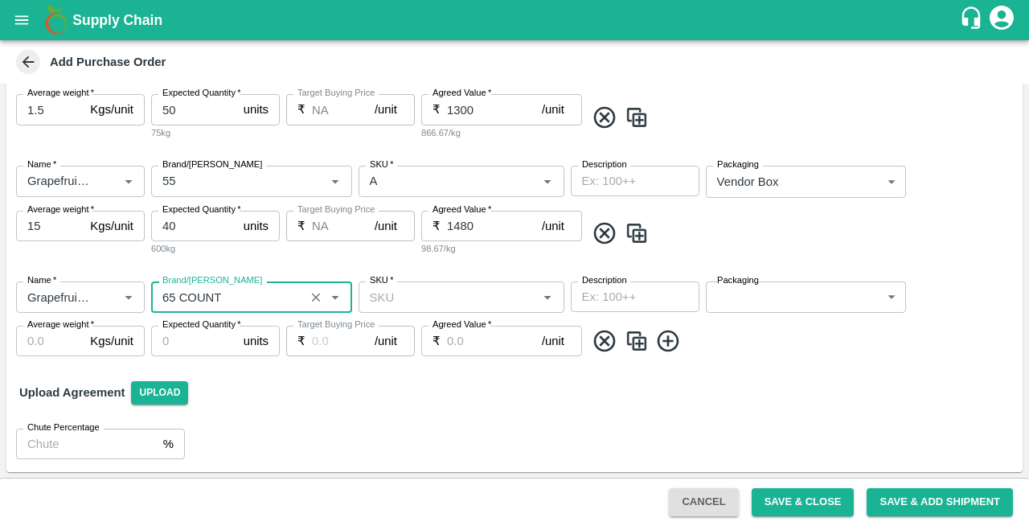
type input "65 COUNT"
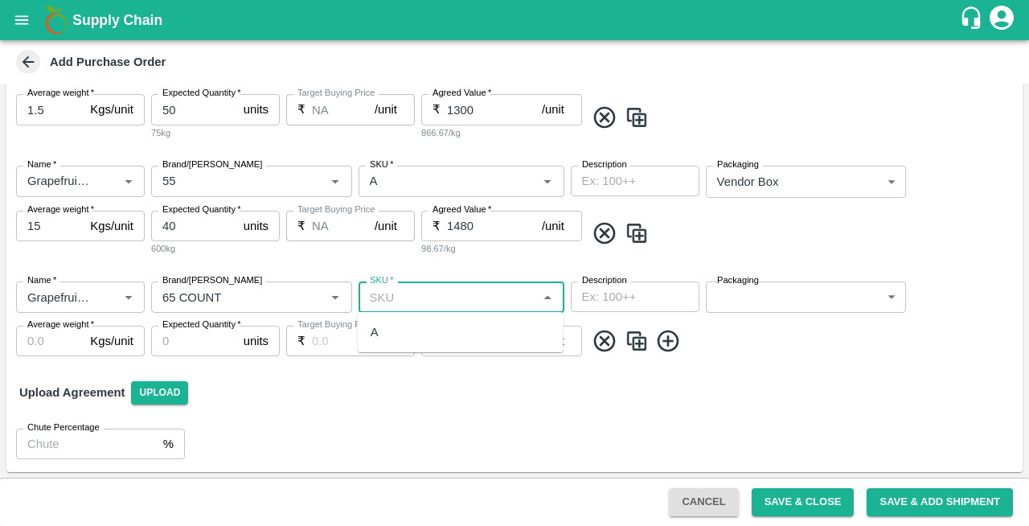
click at [424, 301] on input "SKU   *" at bounding box center [448, 296] width 170 height 21
click at [389, 335] on div "A" at bounding box center [461, 331] width 206 height 27
type input "A"
type input "NA"
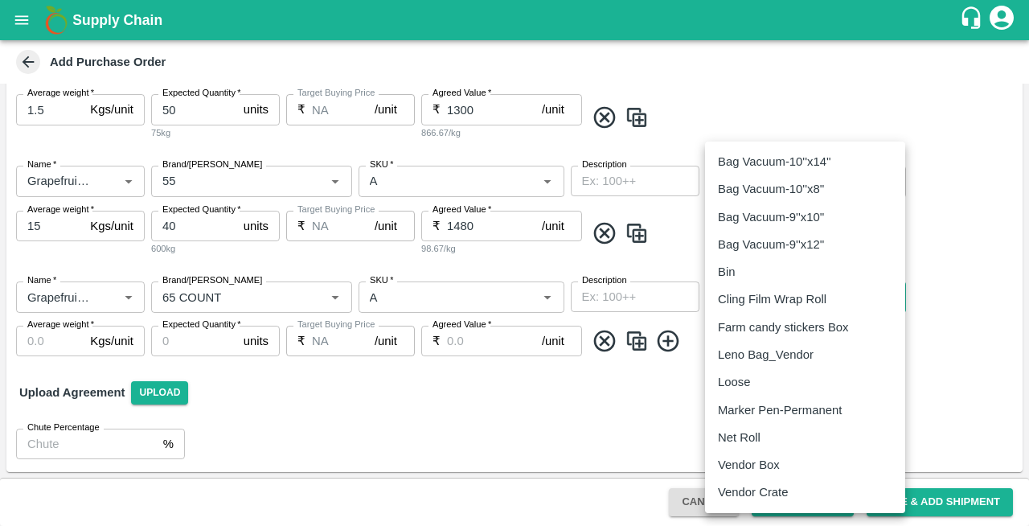
click at [788, 299] on body "Supply Chain Add Purchase Order PO Type   * Vendor Purchase 2 PO Type Buyers   …" at bounding box center [514, 263] width 1029 height 526
click at [754, 465] on p "Vendor Box" at bounding box center [749, 465] width 62 height 18
type input "276"
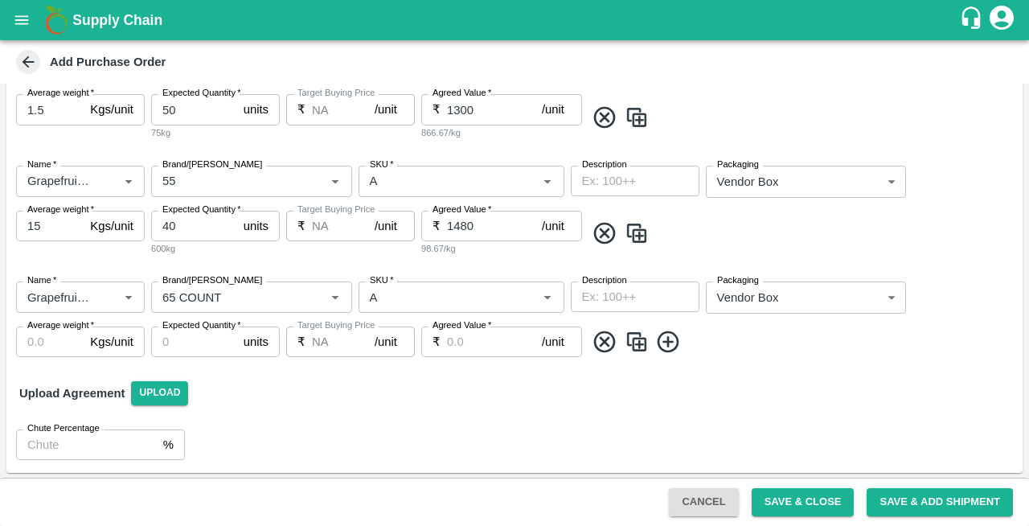
click at [37, 329] on label "Average weight   *" at bounding box center [60, 325] width 67 height 13
click at [37, 329] on input "Average weight   *" at bounding box center [50, 341] width 68 height 31
type input "15"
click at [188, 341] on input "Expected Quantity   *" at bounding box center [194, 341] width 86 height 31
type input "5"
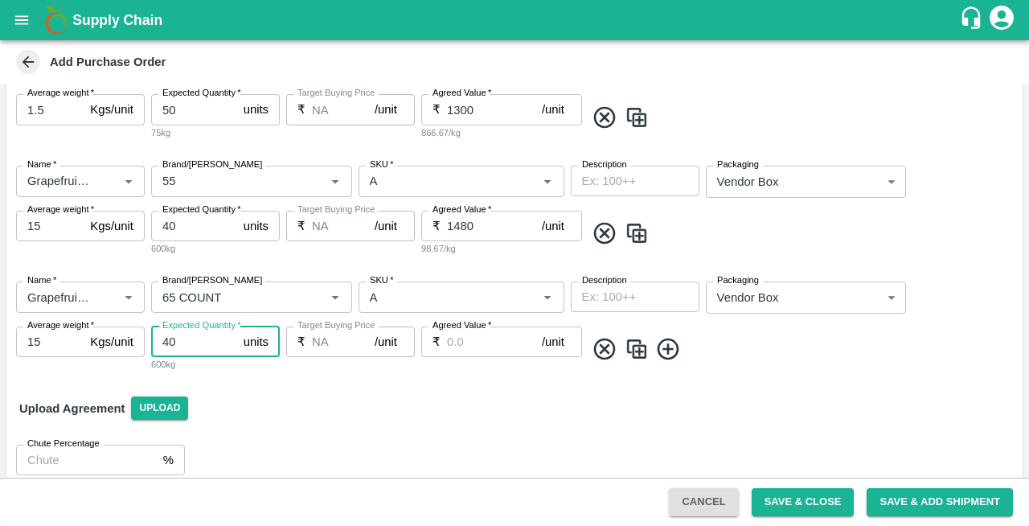
type input "40"
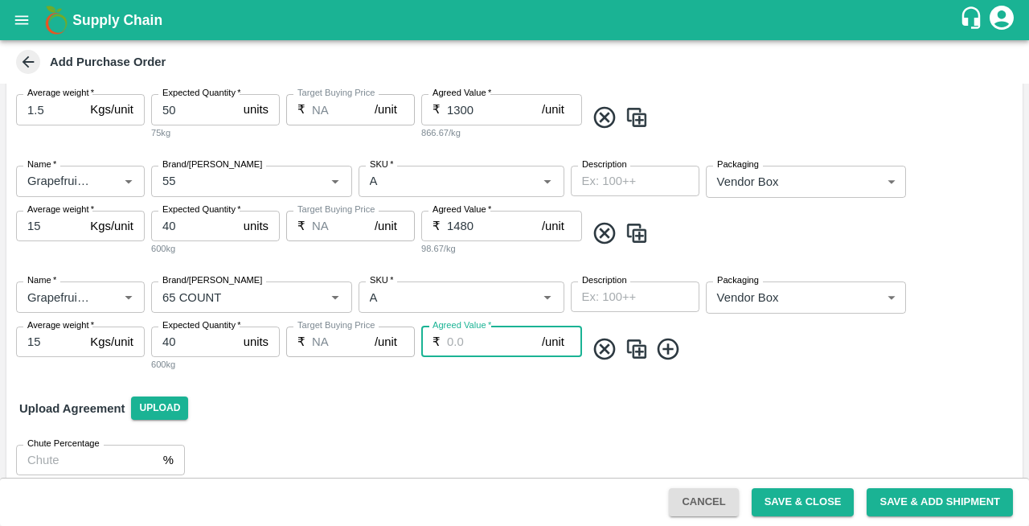
click at [492, 344] on input "Agreed Value   *" at bounding box center [494, 341] width 95 height 31
type input "1500"
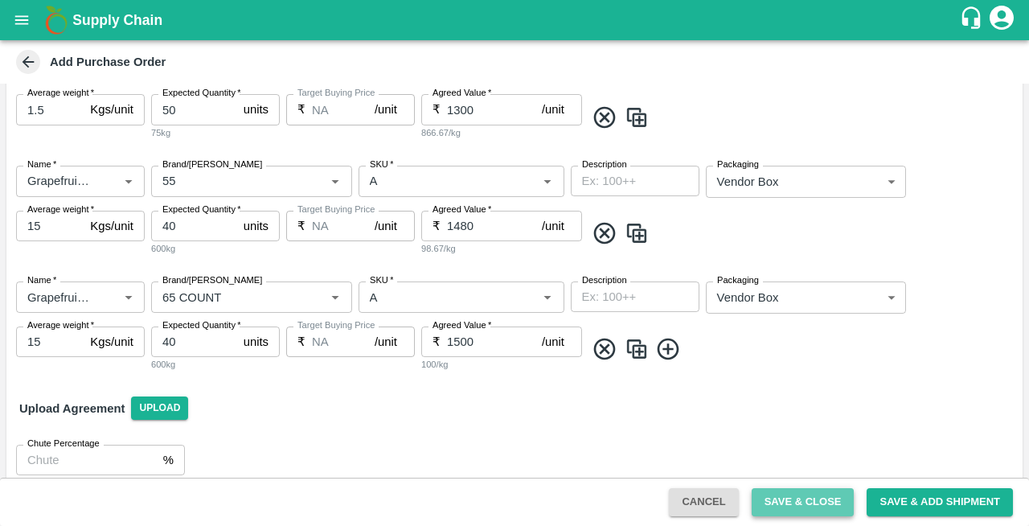
click at [792, 498] on button "Save & Close" at bounding box center [802, 502] width 103 height 28
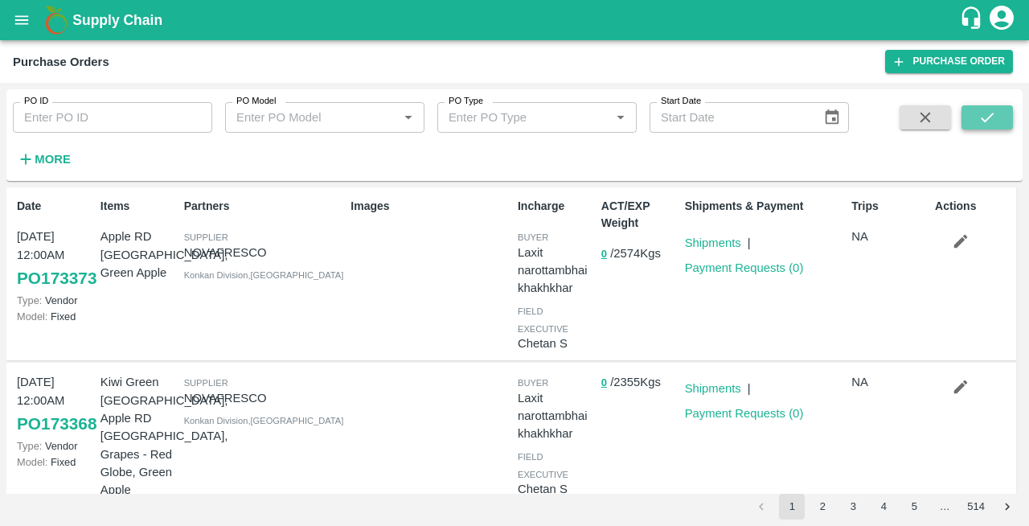
click at [980, 113] on icon "submit" at bounding box center [987, 117] width 18 height 18
